Goal: Transaction & Acquisition: Obtain resource

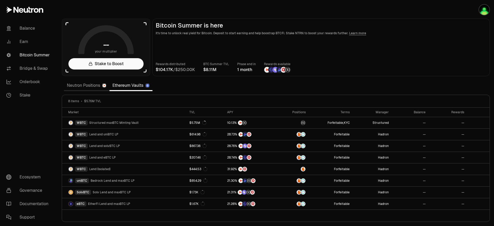
click at [83, 86] on link "Neutron Positions" at bounding box center [87, 85] width 46 height 10
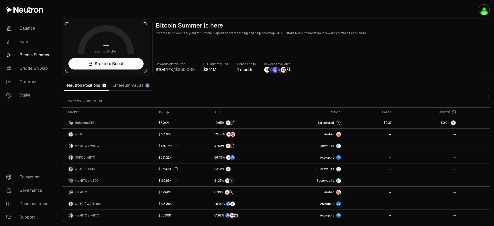
drag, startPoint x: 490, startPoint y: 121, endPoint x: 492, endPoint y: 150, distance: 28.9
click at [492, 155] on section "-- your multiplier Stake to Boost Bitcoin Summer is here It's time to unlock re…" at bounding box center [276, 113] width 436 height 226
drag, startPoint x: 488, startPoint y: 115, endPoint x: 494, endPoint y: 108, distance: 8.6
click at [489, 108] on div at bounding box center [488, 128] width 2 height 41
click at [24, 28] on link "Balance" at bounding box center [28, 28] width 53 height 13
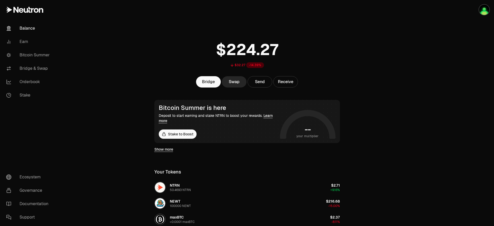
click at [35, 56] on link "Bitcoin Summer" at bounding box center [28, 54] width 53 height 13
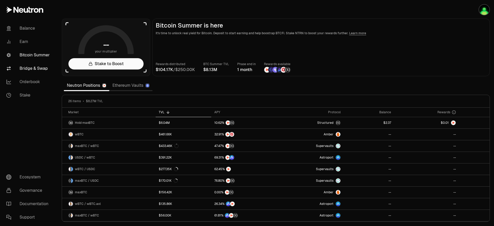
click at [34, 65] on link "Bridge & Swap" at bounding box center [28, 68] width 53 height 13
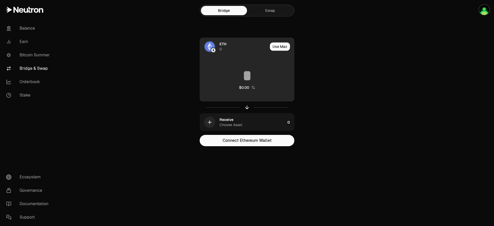
click at [224, 45] on span "ETH" at bounding box center [222, 43] width 7 height 5
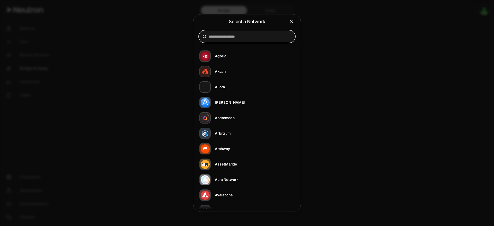
click at [247, 35] on input at bounding box center [250, 36] width 83 height 5
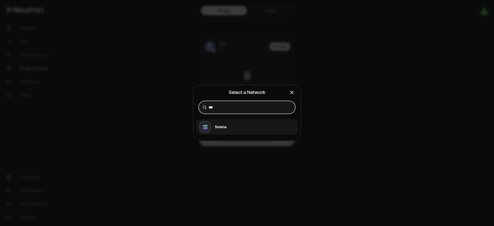
type input "***"
click at [225, 129] on div "Solana" at bounding box center [221, 126] width 12 height 5
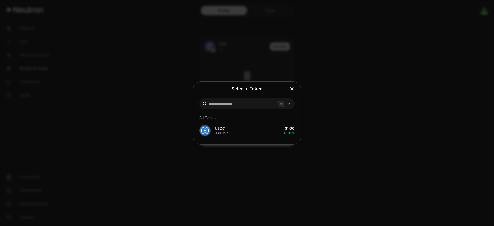
click at [290, 90] on icon "Close" at bounding box center [291, 88] width 3 height 3
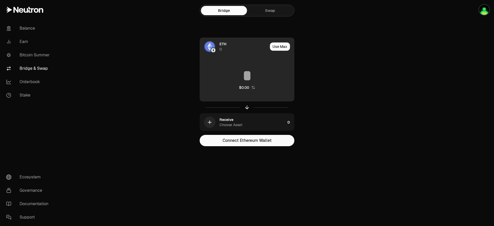
click at [215, 44] on div at bounding box center [209, 46] width 11 height 11
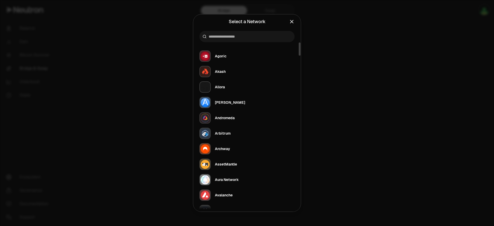
click at [321, 57] on div at bounding box center [247, 113] width 494 height 226
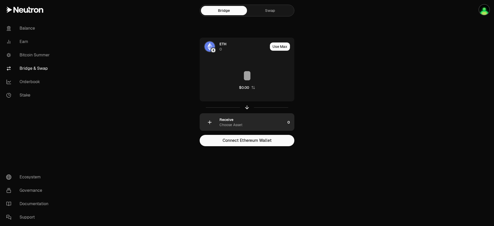
click at [211, 122] on icon "button" at bounding box center [209, 122] width 3 height 0
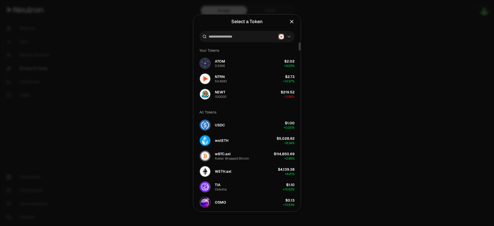
click at [348, 57] on div at bounding box center [247, 113] width 494 height 226
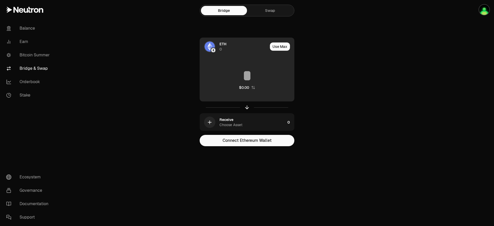
click at [211, 47] on img at bounding box center [209, 46] width 10 height 10
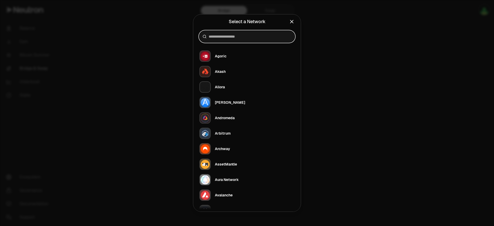
click at [224, 38] on input at bounding box center [250, 36] width 83 height 5
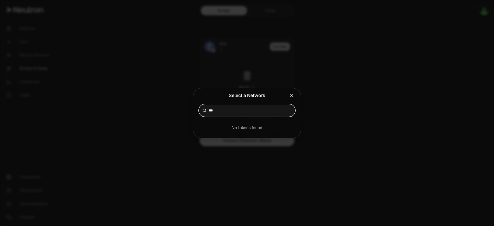
type input "***"
click at [228, 40] on div at bounding box center [247, 113] width 494 height 226
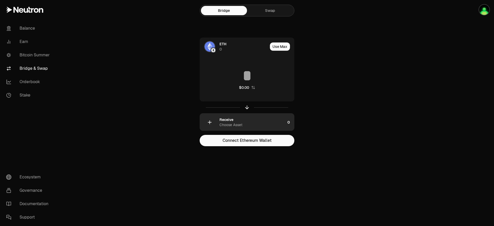
click at [210, 122] on icon "button" at bounding box center [209, 122] width 3 height 0
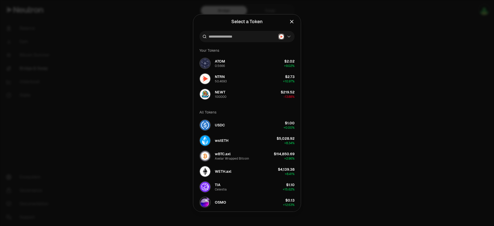
click at [241, 32] on div at bounding box center [246, 36] width 95 height 11
click at [240, 35] on input at bounding box center [242, 36] width 67 height 5
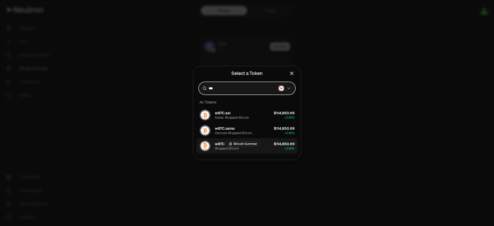
type input "***"
click at [276, 145] on div "$114,850.69" at bounding box center [284, 143] width 21 height 5
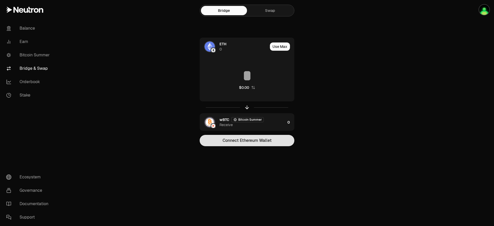
click at [276, 137] on button "Connect Ethereum Wallet" at bounding box center [247, 140] width 95 height 11
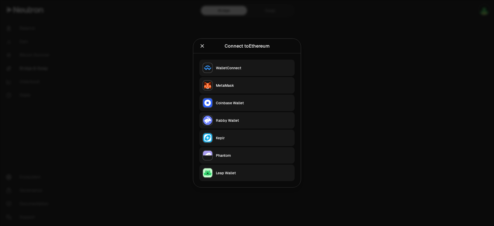
click at [247, 83] on div "MetaMask" at bounding box center [254, 85] width 76 height 5
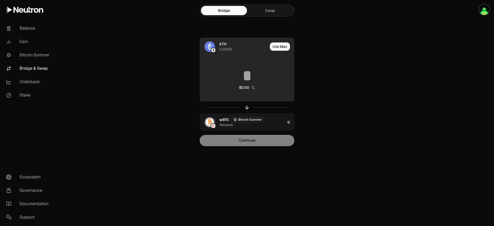
click at [221, 46] on span "ETH" at bounding box center [222, 43] width 7 height 5
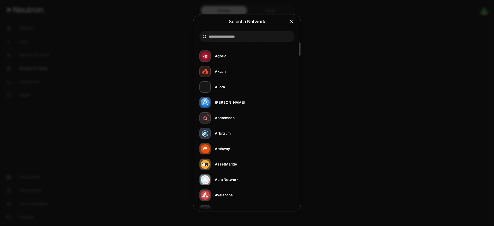
click at [369, 94] on div at bounding box center [247, 113] width 494 height 226
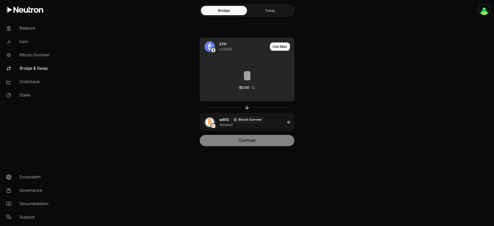
click at [209, 48] on img at bounding box center [209, 46] width 10 height 10
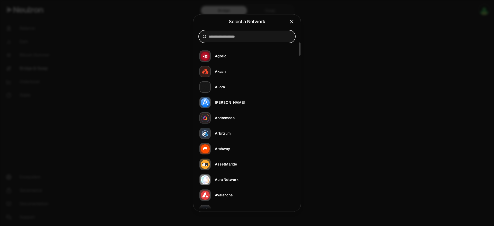
click at [230, 39] on input at bounding box center [250, 36] width 83 height 5
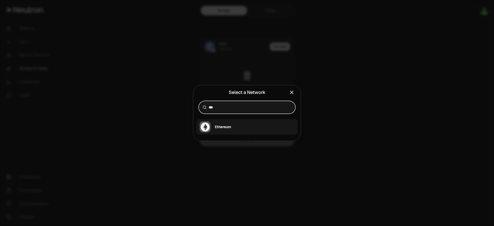
type input "***"
click at [228, 127] on div "Ethereum" at bounding box center [223, 126] width 16 height 5
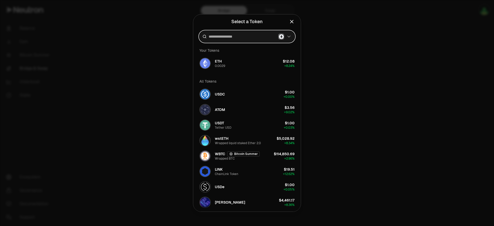
click at [242, 39] on input at bounding box center [242, 36] width 67 height 5
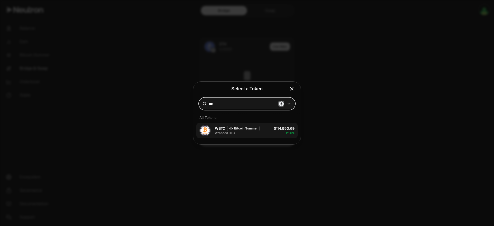
type input "***"
click at [220, 129] on span "WBTC" at bounding box center [220, 128] width 10 height 5
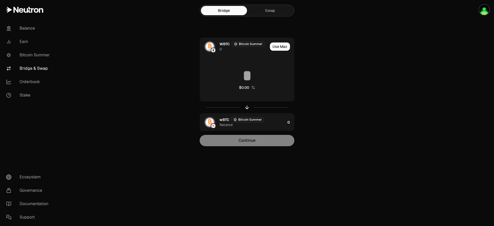
click at [340, 119] on section "Bridge Swap WBTC Bitcoin Summer 0 Use Max $0.00 wBTC Bitcoin Summer Receive 0 C…" at bounding box center [247, 83] width 198 height 167
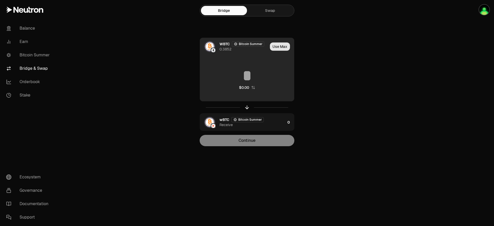
click at [285, 47] on button "Use Max" at bounding box center [280, 46] width 20 height 8
type input "**********"
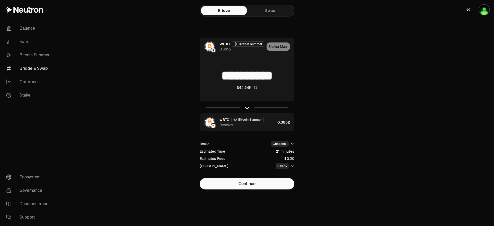
click at [485, 7] on img "button" at bounding box center [484, 10] width 10 height 10
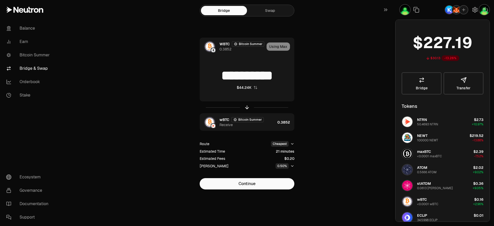
click at [359, 75] on main "**********" at bounding box center [276, 105] width 436 height 210
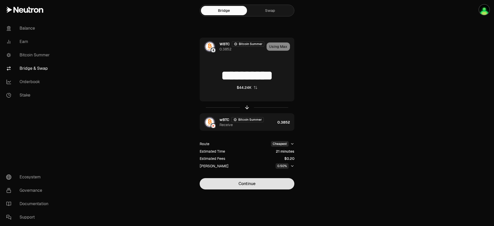
click at [248, 186] on button "Continue" at bounding box center [247, 183] width 95 height 11
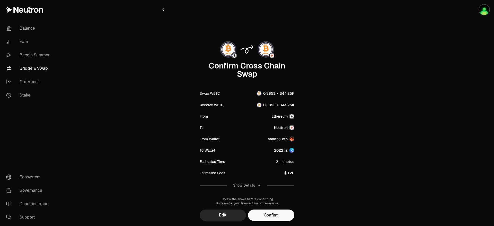
click at [417, 129] on main "Confirm Cross Chain Swap Swap WBTC Receive wBTC From Ethereum To Neutron From W…" at bounding box center [276, 120] width 436 height 241
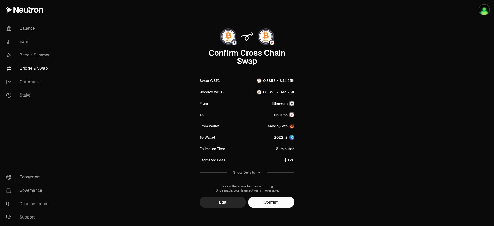
scroll to position [15, 0]
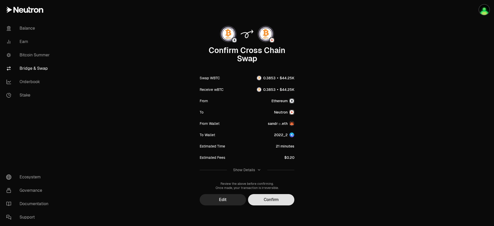
click at [276, 202] on button "Confirm" at bounding box center [271, 199] width 46 height 11
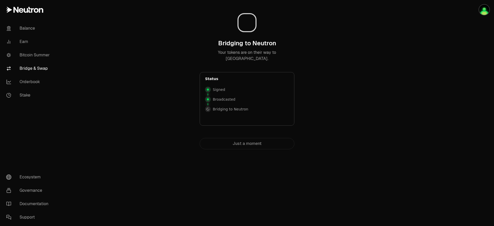
click at [426, 50] on main "Bridging to Neutron Your tokens are on their way to [GEOGRAPHIC_DATA]. Status S…" at bounding box center [276, 85] width 436 height 170
click at [411, 69] on main "Bridging to Neutron Your tokens are on their way to [GEOGRAPHIC_DATA]. Status S…" at bounding box center [276, 85] width 436 height 170
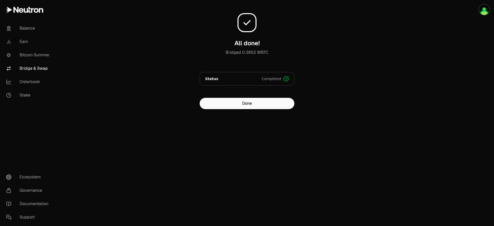
click at [386, 35] on main "All done! Bridged 0.3852 WBTC Status Completed Signed Broadcasted Bridged Done" at bounding box center [276, 65] width 436 height 130
click at [34, 56] on link "Bitcoin Summer" at bounding box center [28, 54] width 53 height 13
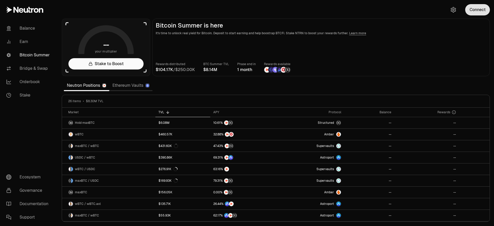
click at [479, 11] on button "Connect" at bounding box center [477, 9] width 25 height 11
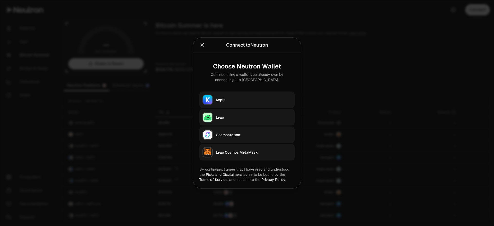
click at [224, 109] on button "Leap" at bounding box center [246, 117] width 95 height 16
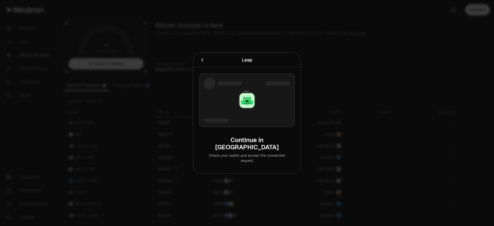
click at [206, 64] on div at bounding box center [219, 59] width 40 height 7
click at [201, 62] on icon "Cancel" at bounding box center [202, 60] width 6 height 6
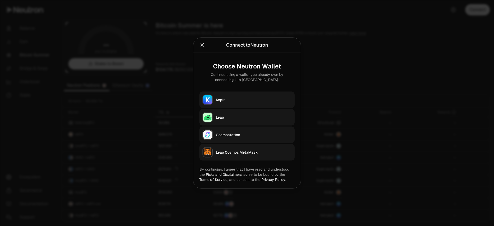
click at [228, 100] on div "Keplr" at bounding box center [254, 99] width 76 height 5
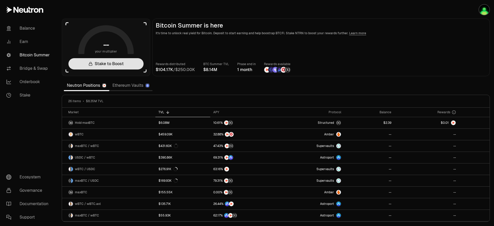
click at [130, 65] on link "Stake to Boost" at bounding box center [105, 63] width 75 height 11
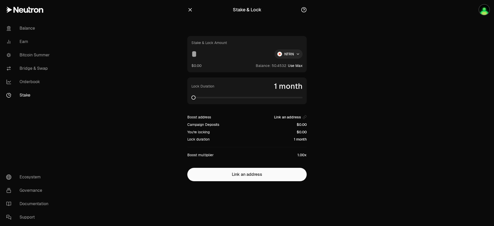
click at [297, 66] on button "Use Max" at bounding box center [295, 65] width 15 height 5
click at [191, 100] on span at bounding box center [193, 97] width 4 height 4
drag, startPoint x: 241, startPoint y: 53, endPoint x: 177, endPoint y: 51, distance: 64.1
click at [177, 51] on section "Stake & Lock Stake & Lock Amount ********* NTRN $2.75 Balance: Using Max Lock D…" at bounding box center [247, 101] width 198 height 202
type input "******"
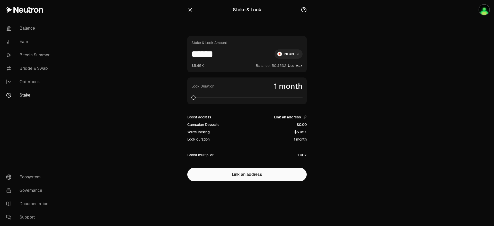
click at [191, 100] on span at bounding box center [193, 97] width 4 height 4
click at [293, 117] on span "Link an address" at bounding box center [287, 116] width 27 height 5
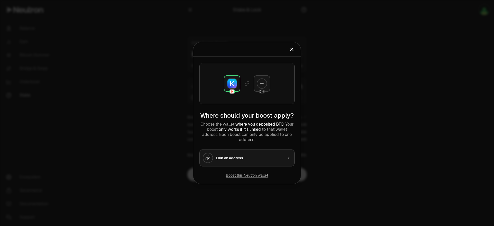
click at [234, 158] on div "Link an address" at bounding box center [249, 157] width 67 height 5
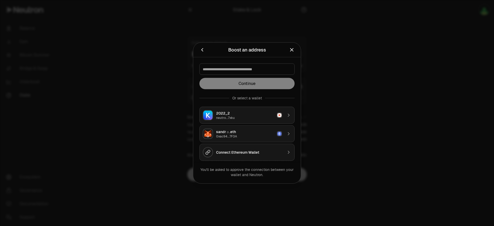
click at [236, 113] on div "2022_2" at bounding box center [245, 113] width 58 height 5
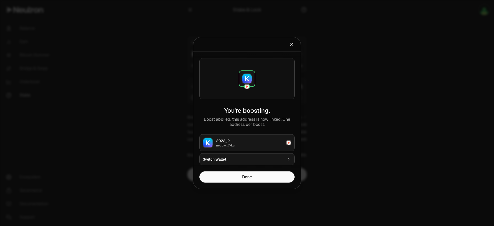
click at [242, 142] on div "2022_2" at bounding box center [249, 140] width 67 height 5
click at [242, 177] on button "Done" at bounding box center [246, 176] width 95 height 11
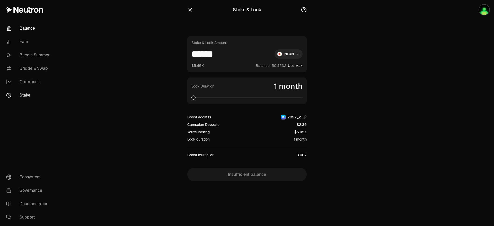
click at [27, 29] on link "Balance" at bounding box center [28, 28] width 53 height 13
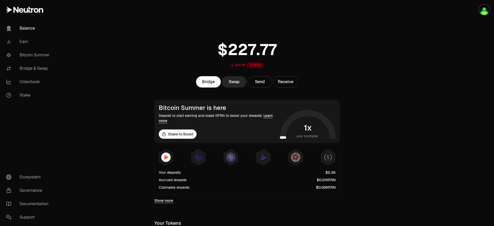
click at [166, 200] on link "Show more" at bounding box center [163, 200] width 19 height 5
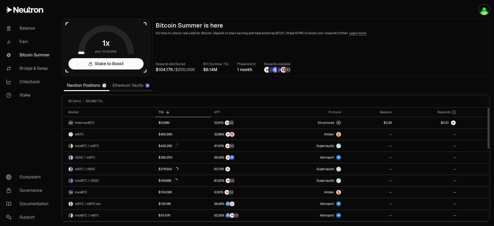
drag, startPoint x: 489, startPoint y: 112, endPoint x: 493, endPoint y: 128, distance: 15.7
click at [490, 158] on section "your multiplier Stake to Boost Bitcoin Summer is here It's time to unlock real …" at bounding box center [276, 113] width 436 height 226
click at [473, 81] on section "your multiplier Stake to Boost Bitcoin Summer is here It's time to unlock real …" at bounding box center [276, 113] width 436 height 226
drag, startPoint x: 489, startPoint y: 112, endPoint x: 485, endPoint y: 57, distance: 55.9
click at [487, 108] on div at bounding box center [488, 128] width 2 height 41
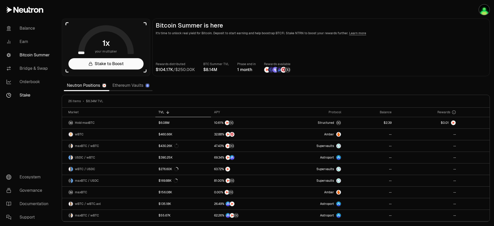
click at [29, 96] on link "Stake" at bounding box center [28, 94] width 53 height 13
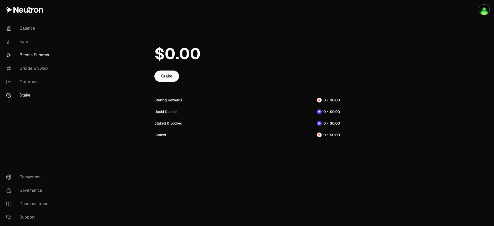
click at [38, 53] on link "Bitcoin Summer" at bounding box center [28, 54] width 53 height 13
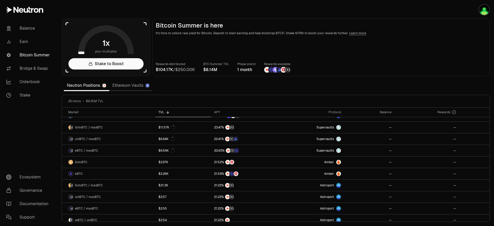
scroll to position [196, 0]
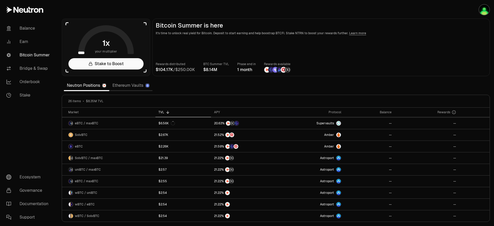
drag, startPoint x: 490, startPoint y: 193, endPoint x: 494, endPoint y: 153, distance: 40.2
click at [494, 153] on section "your multiplier Stake to Boost Bitcoin Summer is here It's time to unlock real …" at bounding box center [276, 113] width 436 height 226
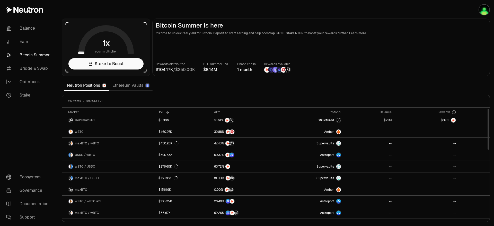
scroll to position [0, 0]
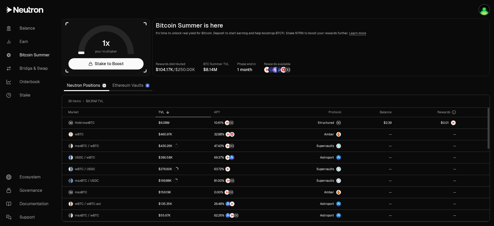
drag, startPoint x: 488, startPoint y: 189, endPoint x: 492, endPoint y: 106, distance: 82.9
click at [489, 108] on div at bounding box center [488, 128] width 2 height 41
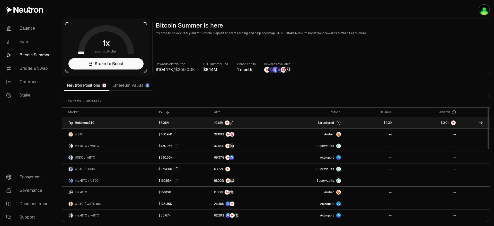
click at [192, 122] on link "$6.08M" at bounding box center [183, 122] width 56 height 11
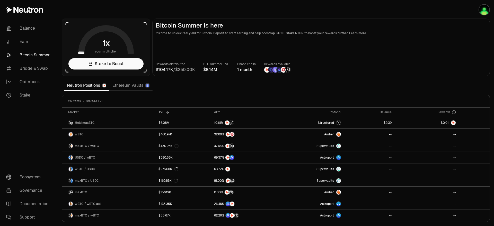
click at [123, 87] on link "Ethereum Vaults" at bounding box center [130, 85] width 43 height 10
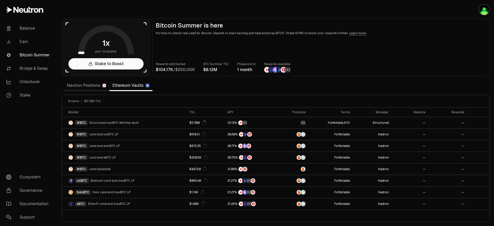
click at [87, 85] on link "Neutron Positions" at bounding box center [87, 85] width 46 height 10
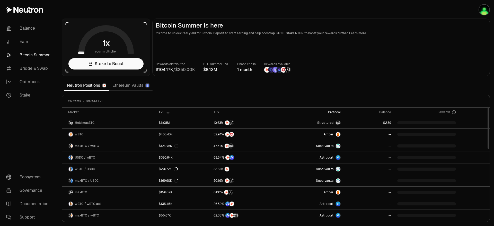
click at [337, 112] on div "Protocol" at bounding box center [311, 112] width 60 height 4
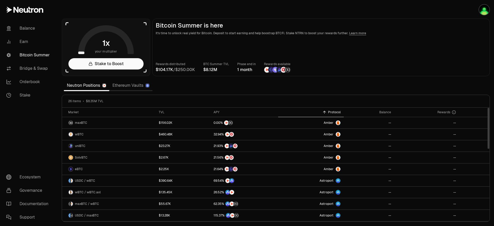
click at [337, 112] on div "Protocol" at bounding box center [311, 112] width 60 height 4
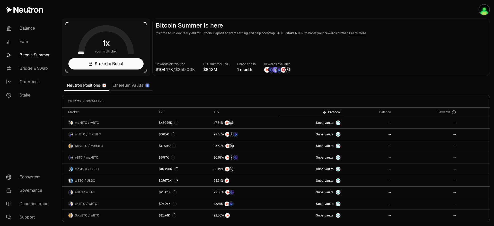
drag, startPoint x: 490, startPoint y: 116, endPoint x: 492, endPoint y: 141, distance: 25.1
click at [492, 141] on section "your multiplier Stake to Boost Bitcoin Summer is here It's time to unlock real …" at bounding box center [276, 113] width 436 height 226
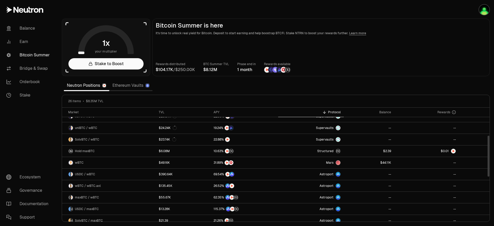
scroll to position [77, 0]
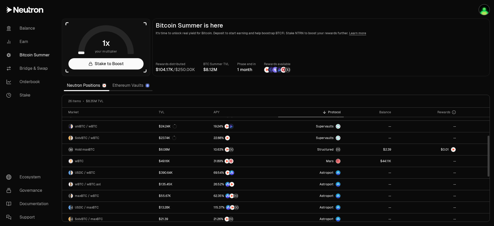
drag, startPoint x: 488, startPoint y: 126, endPoint x: 489, endPoint y: 154, distance: 27.8
click at [489, 154] on div at bounding box center [488, 156] width 2 height 41
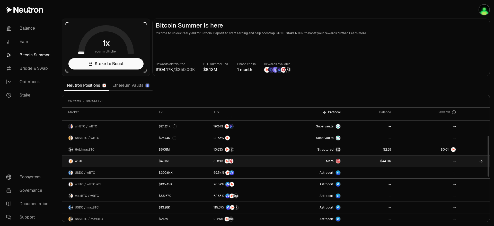
click at [481, 162] on icon at bounding box center [480, 160] width 5 height 5
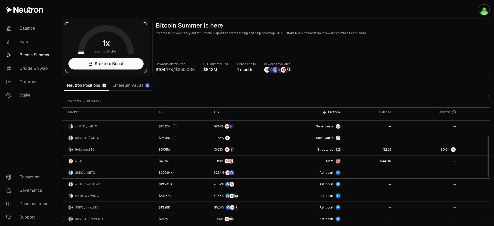
click at [215, 112] on div "APY" at bounding box center [243, 112] width 61 height 4
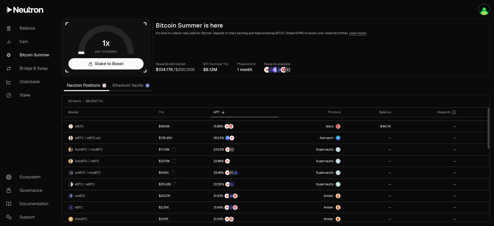
scroll to position [0, 0]
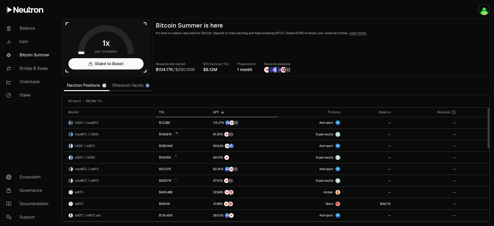
click at [160, 111] on div "TVL" at bounding box center [183, 112] width 48 height 4
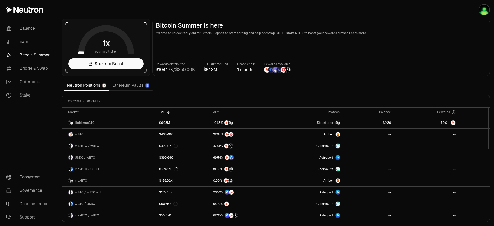
click at [168, 112] on icon at bounding box center [168, 112] width 4 height 4
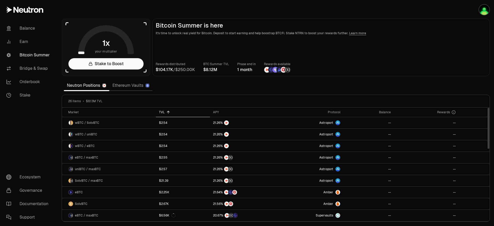
click at [168, 112] on icon at bounding box center [168, 112] width 4 height 4
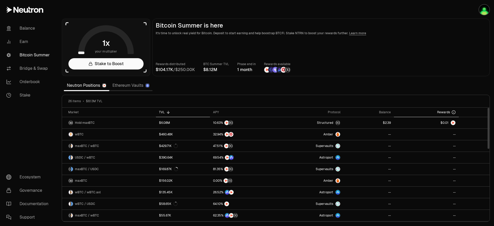
click at [447, 110] on span "Rewards" at bounding box center [443, 112] width 13 height 4
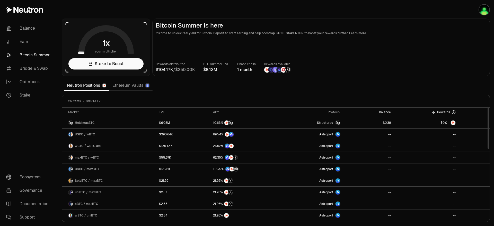
click at [385, 108] on th "Balance" at bounding box center [368, 112] width 51 height 10
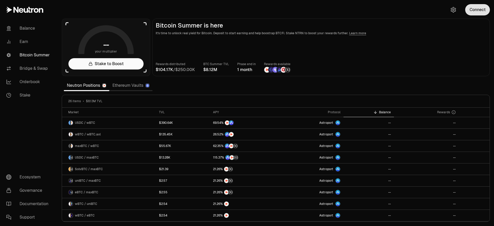
click at [477, 13] on button "Connect" at bounding box center [477, 9] width 25 height 11
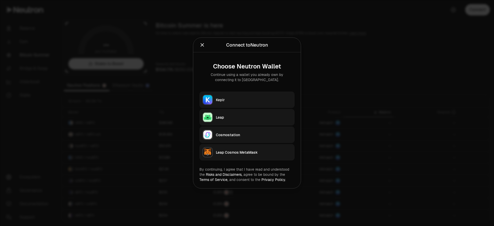
click at [233, 98] on div "Keplr" at bounding box center [254, 99] width 76 height 5
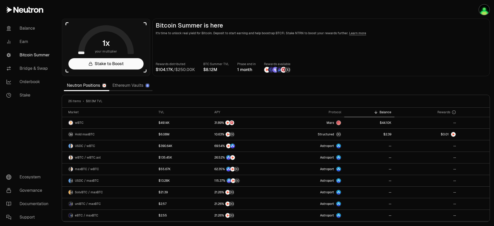
click at [490, 78] on section "your multiplier Stake to Boost Bitcoin Summer is here It's time to unlock real …" at bounding box center [276, 113] width 436 height 226
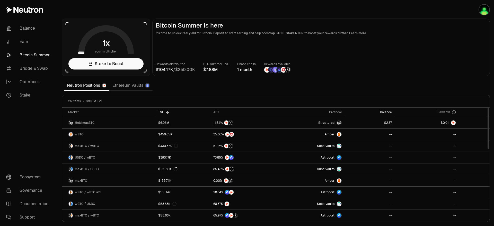
click at [386, 111] on div "Balance" at bounding box center [370, 112] width 44 height 4
